Goal: Task Accomplishment & Management: Use online tool/utility

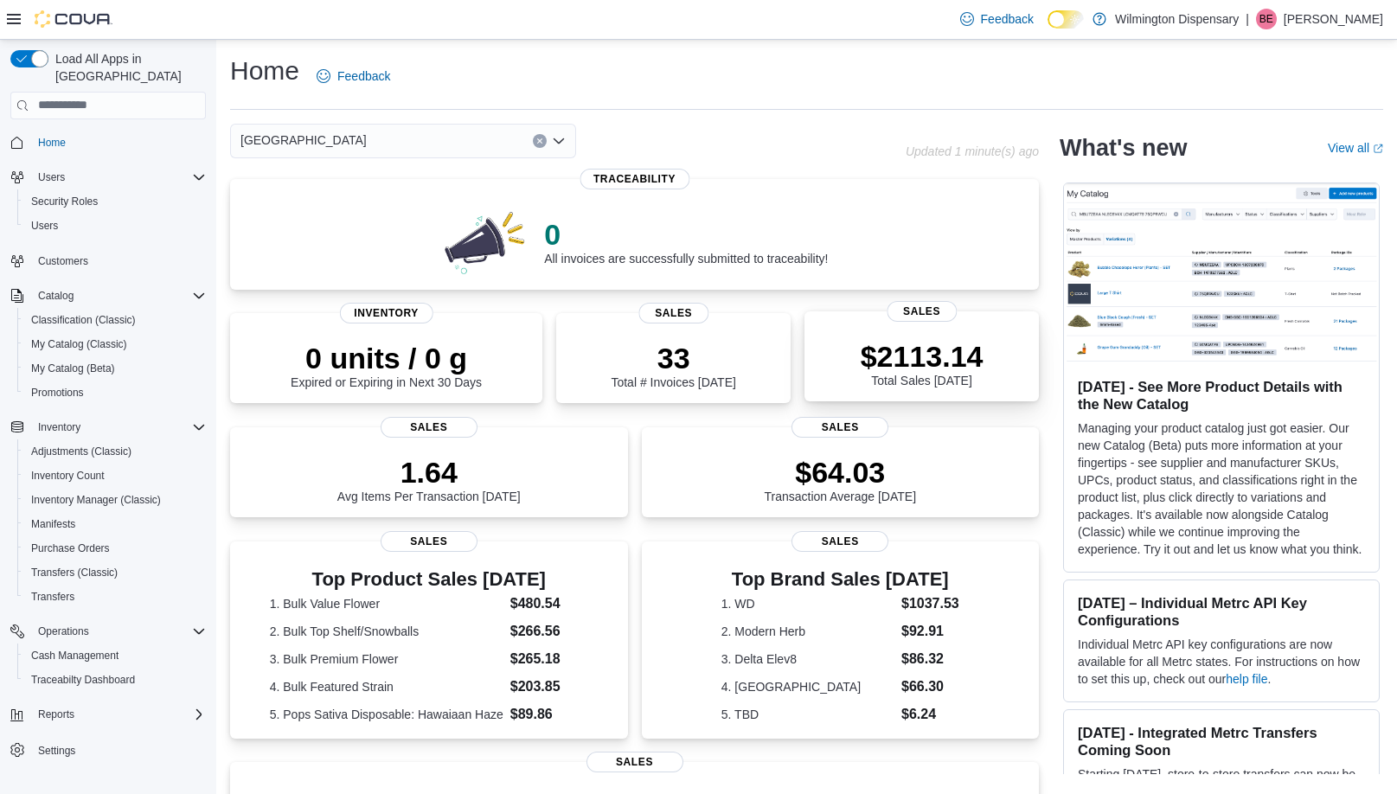
click at [924, 347] on p "$2113.14" at bounding box center [922, 356] width 123 height 35
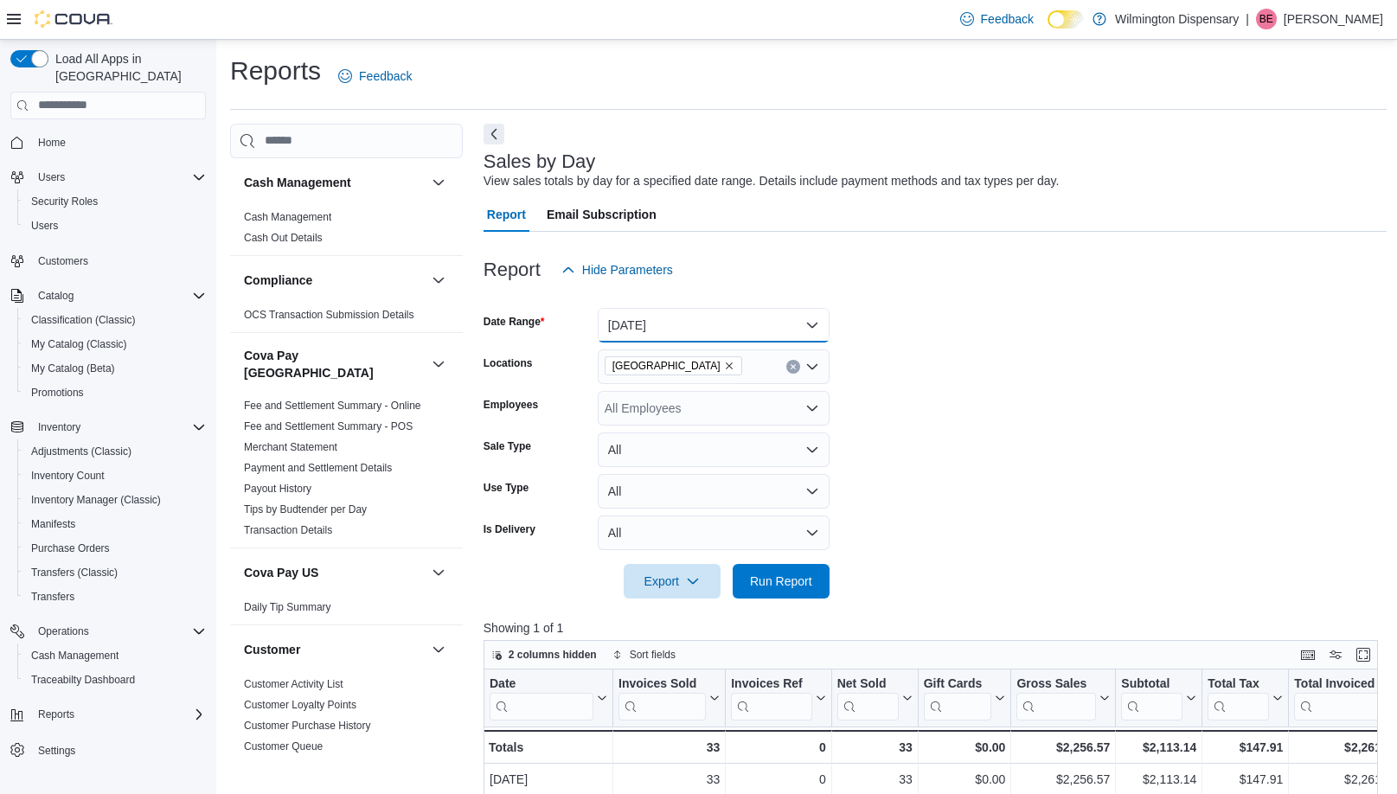
click at [729, 322] on button "Today" at bounding box center [714, 325] width 232 height 35
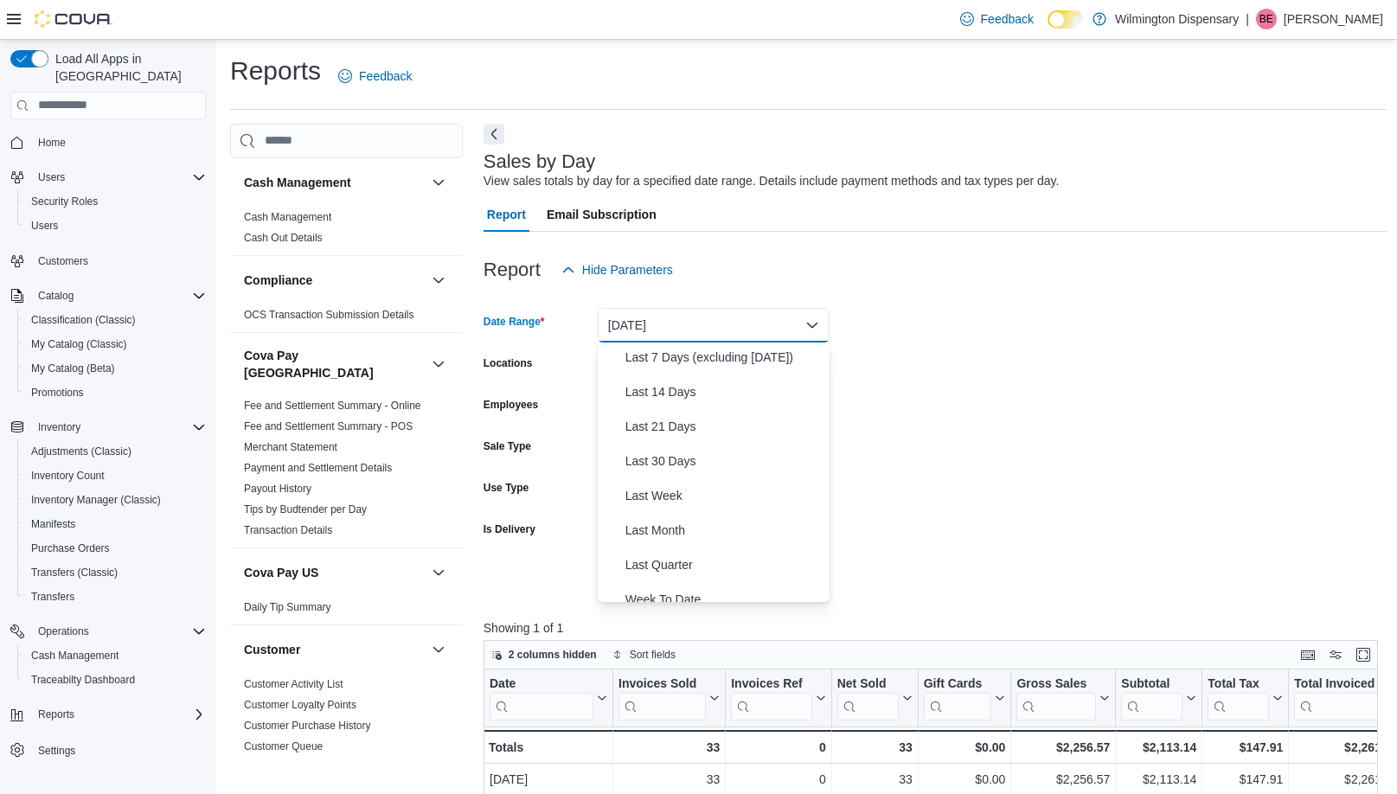
scroll to position [152, 0]
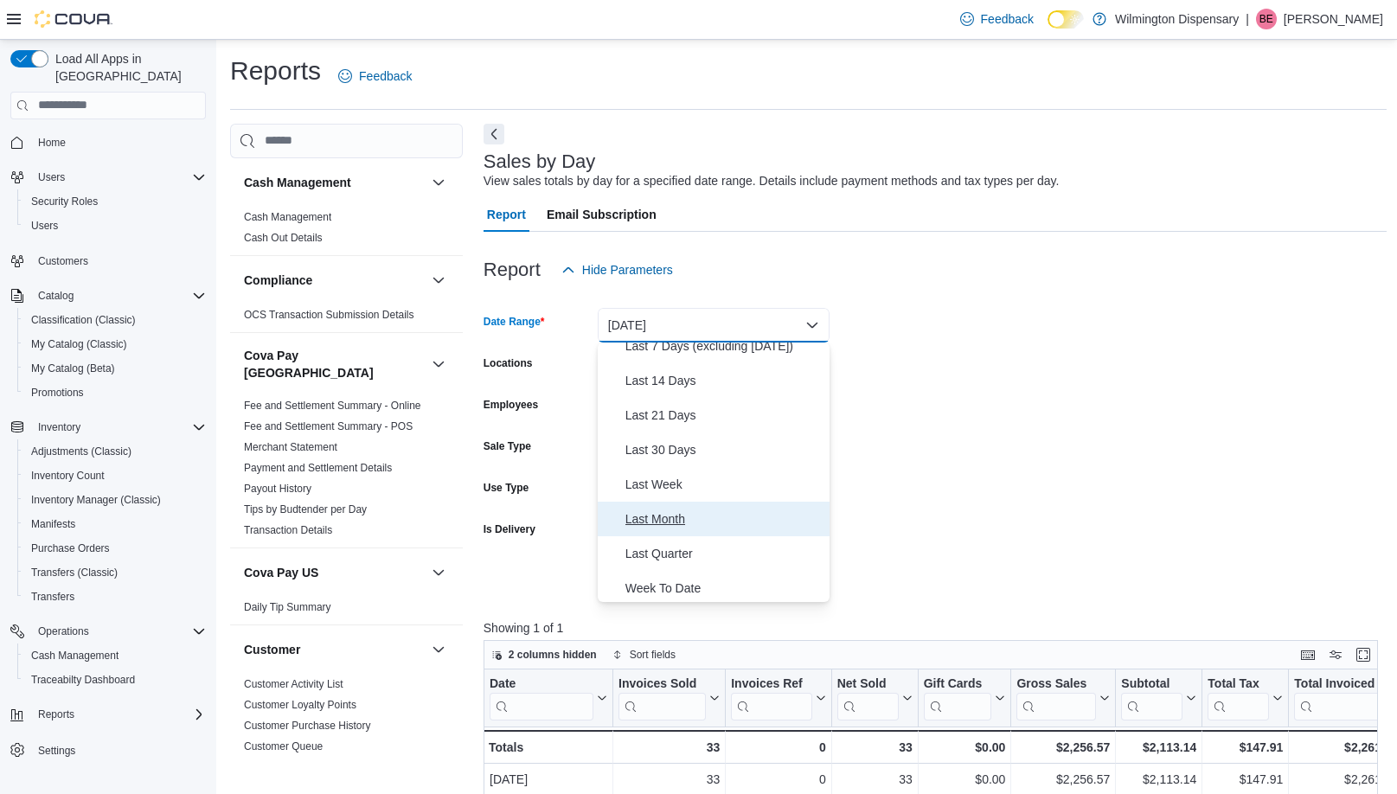
click at [726, 506] on button "Last Month" at bounding box center [714, 519] width 232 height 35
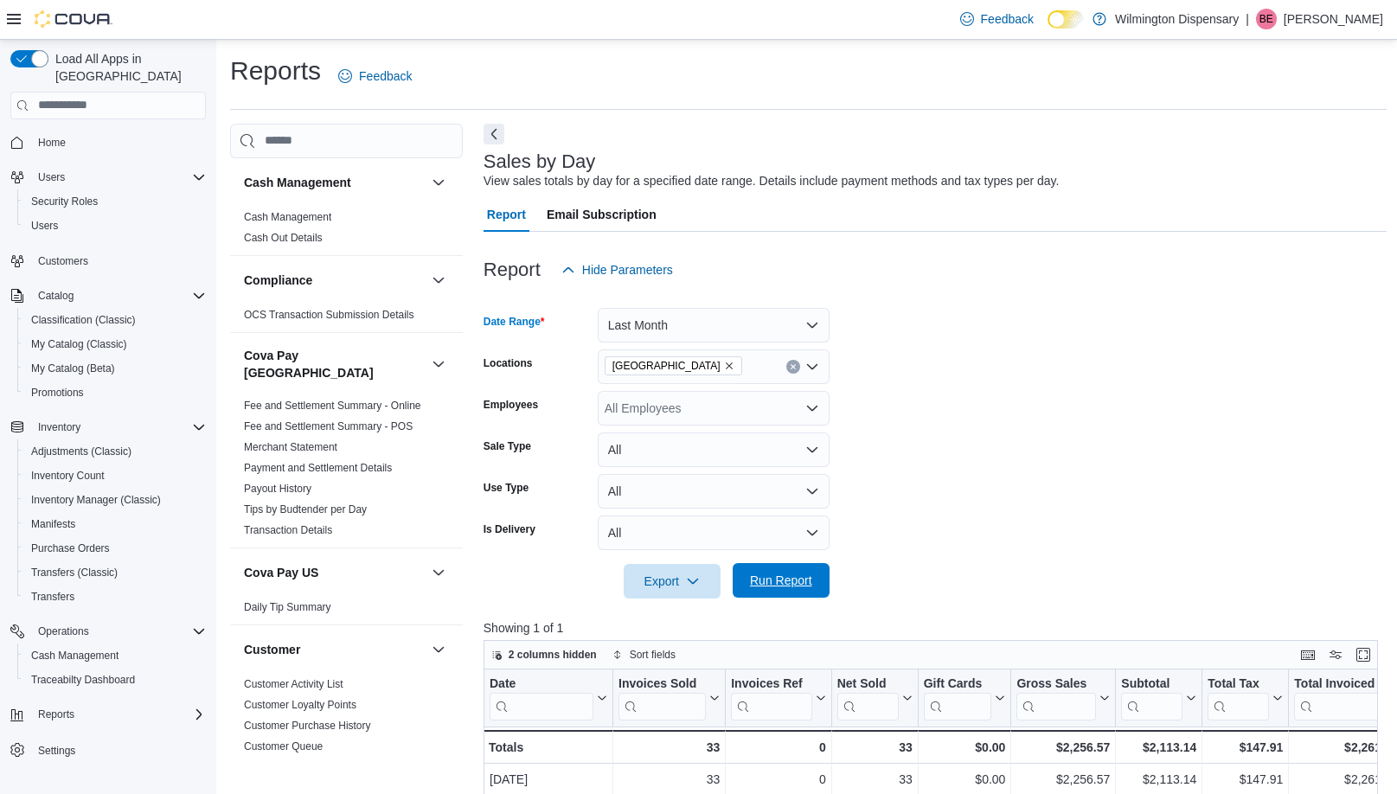
click at [784, 590] on span "Run Report" at bounding box center [781, 580] width 76 height 35
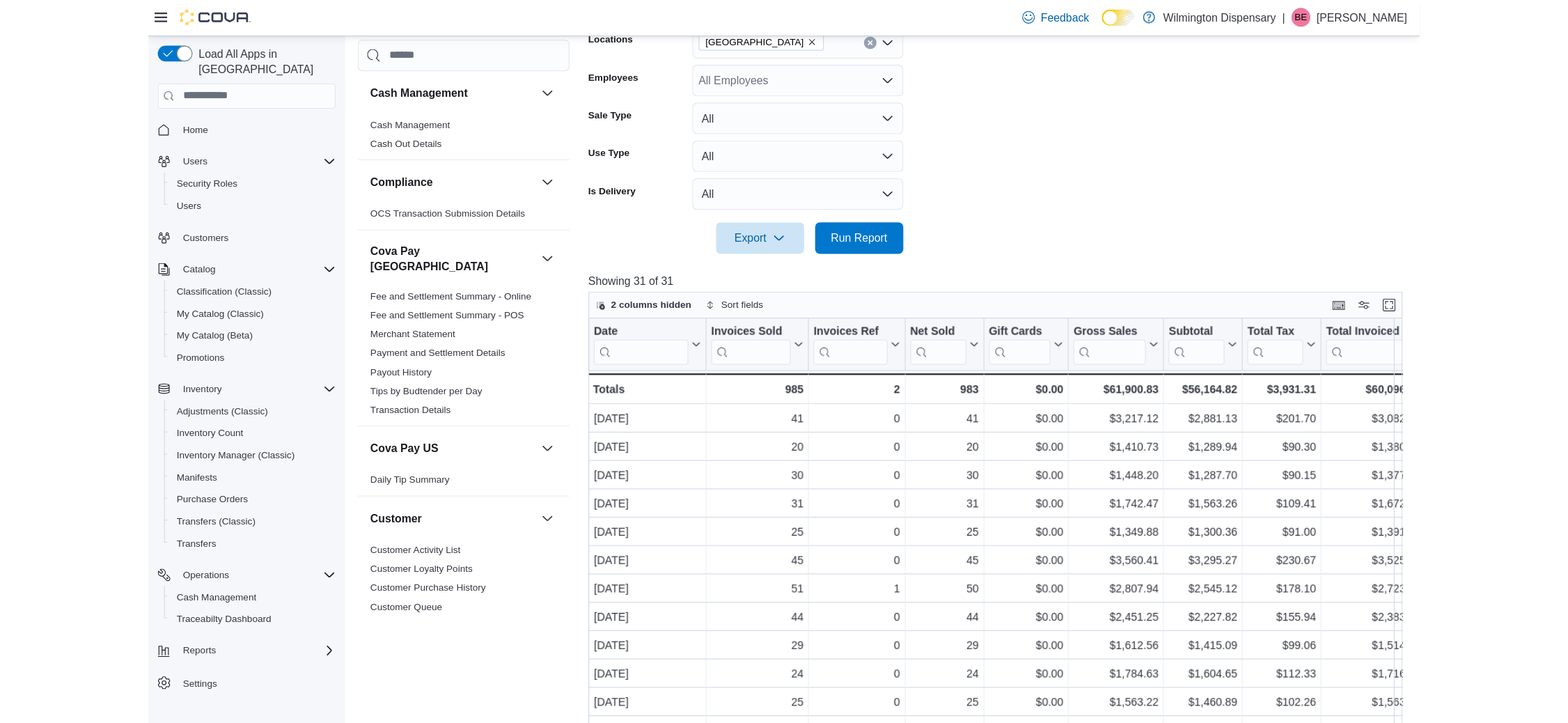
scroll to position [283, 0]
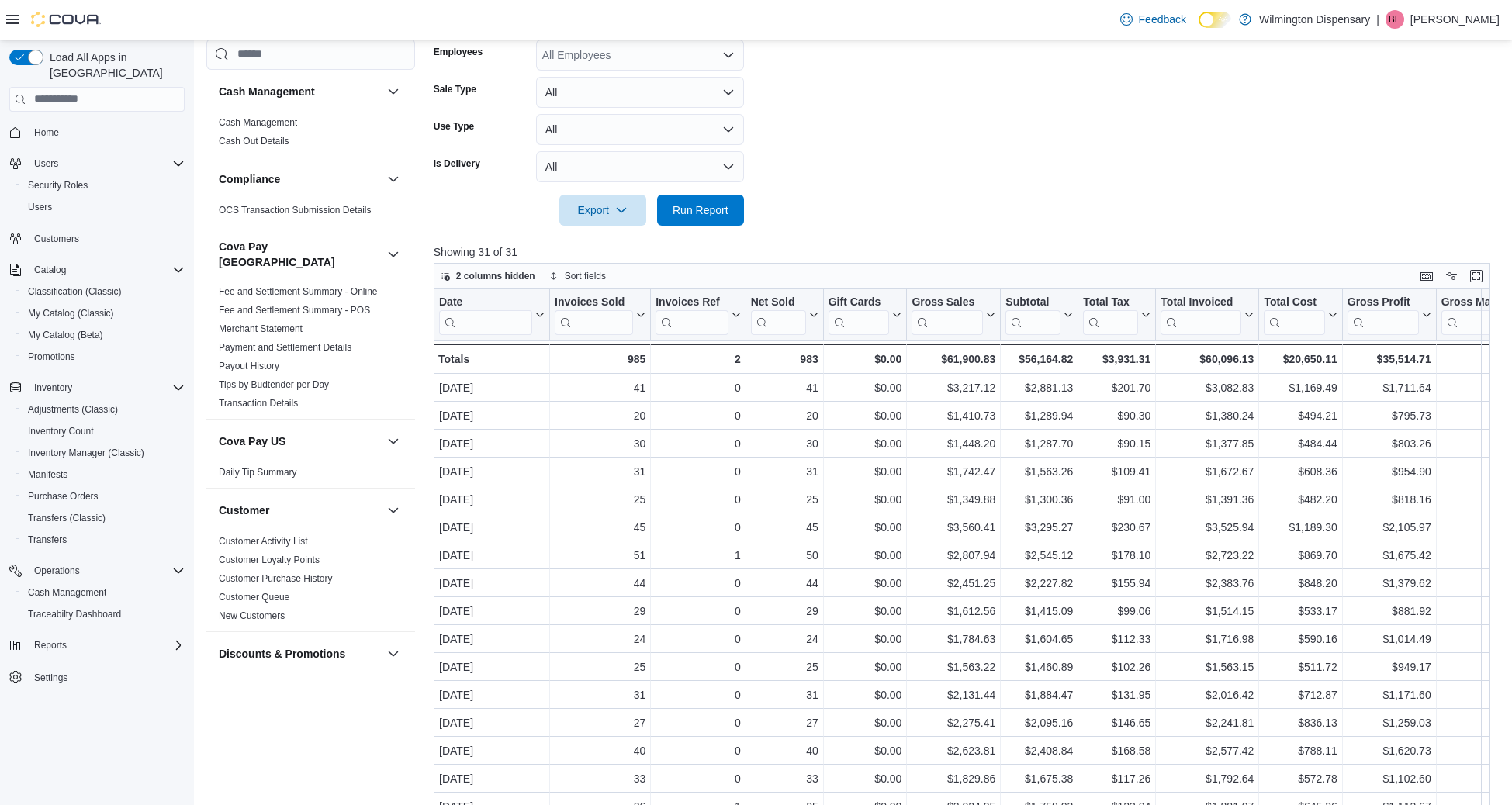
click at [334, 711] on div "Cash Management Cash Management Cash Out Details Compliance OCS Transaction Sub…" at bounding box center [310, 401] width 209 height 724
